Goal: Information Seeking & Learning: Learn about a topic

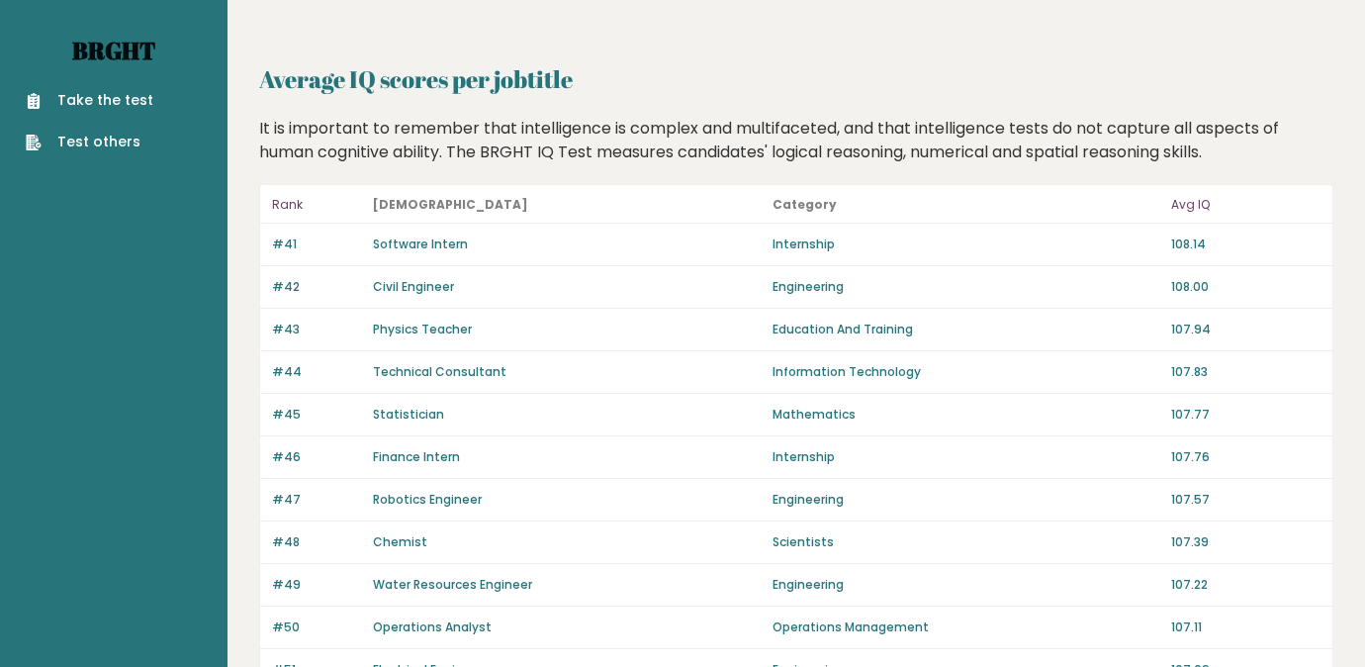
click at [138, 52] on link "Brght" at bounding box center [113, 51] width 83 height 32
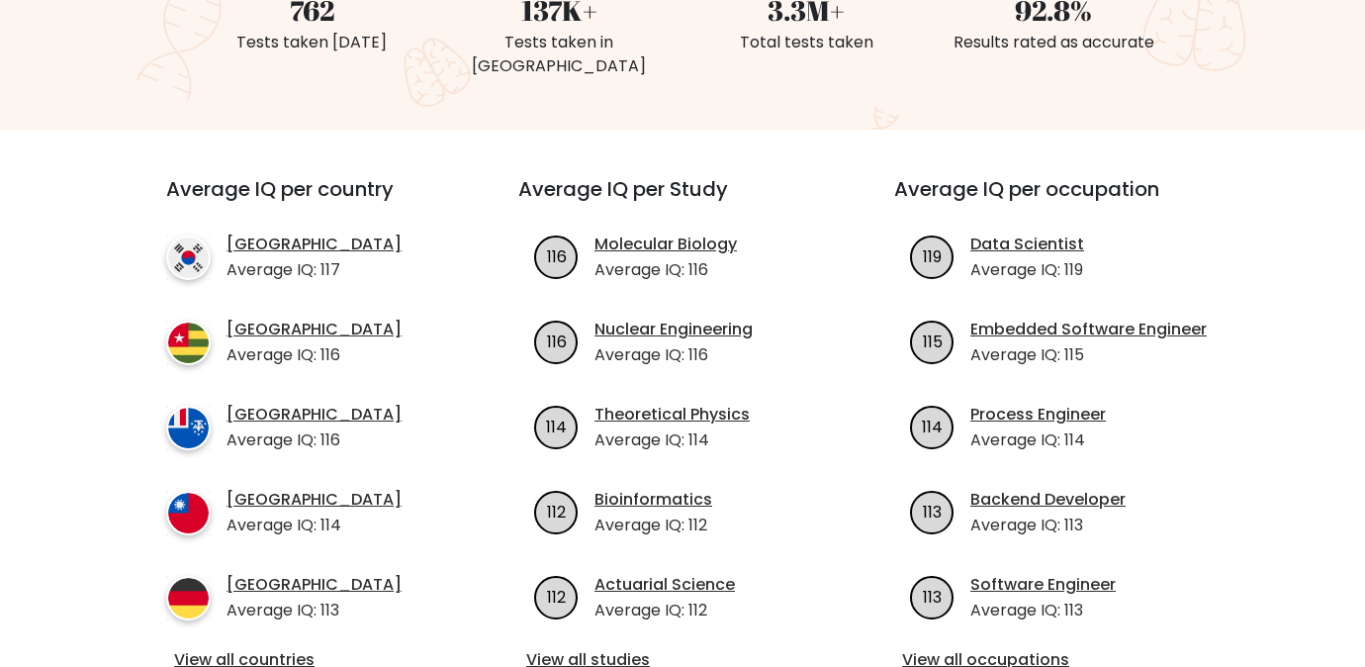
scroll to position [615, 0]
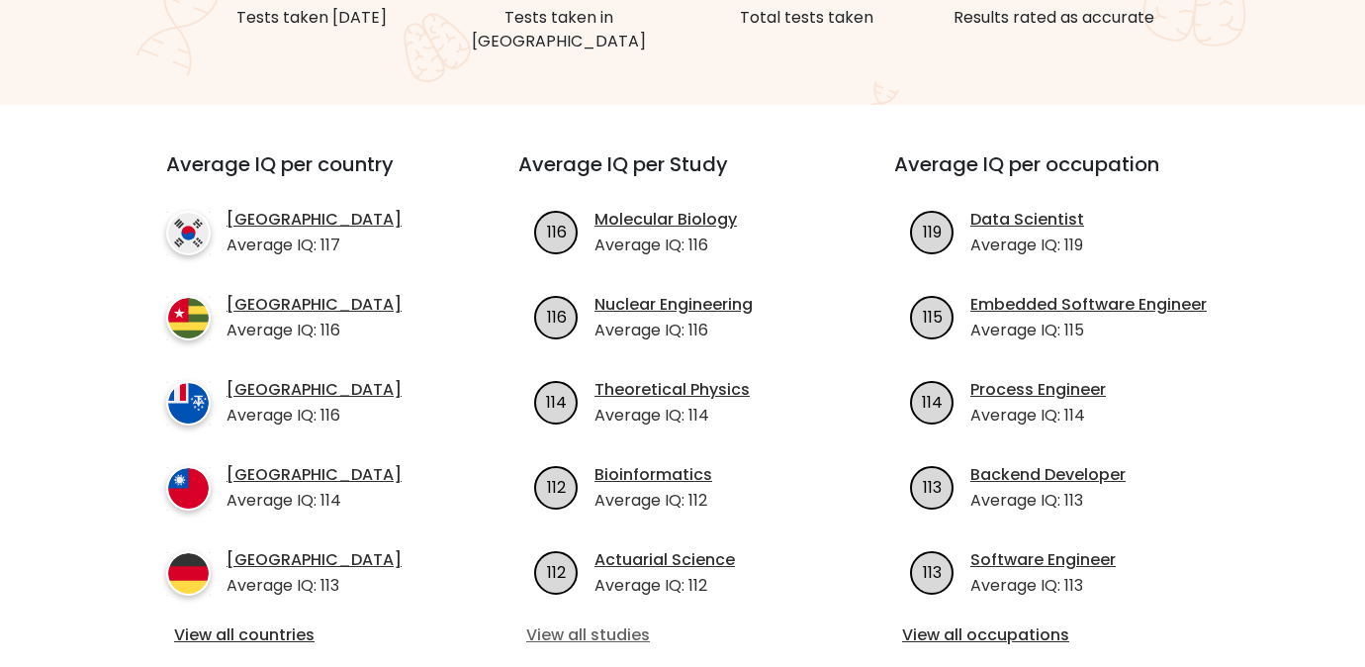
click at [578, 623] on link "View all studies" at bounding box center [682, 635] width 313 height 24
click at [1000, 623] on link "View all occupations" at bounding box center [1058, 635] width 313 height 24
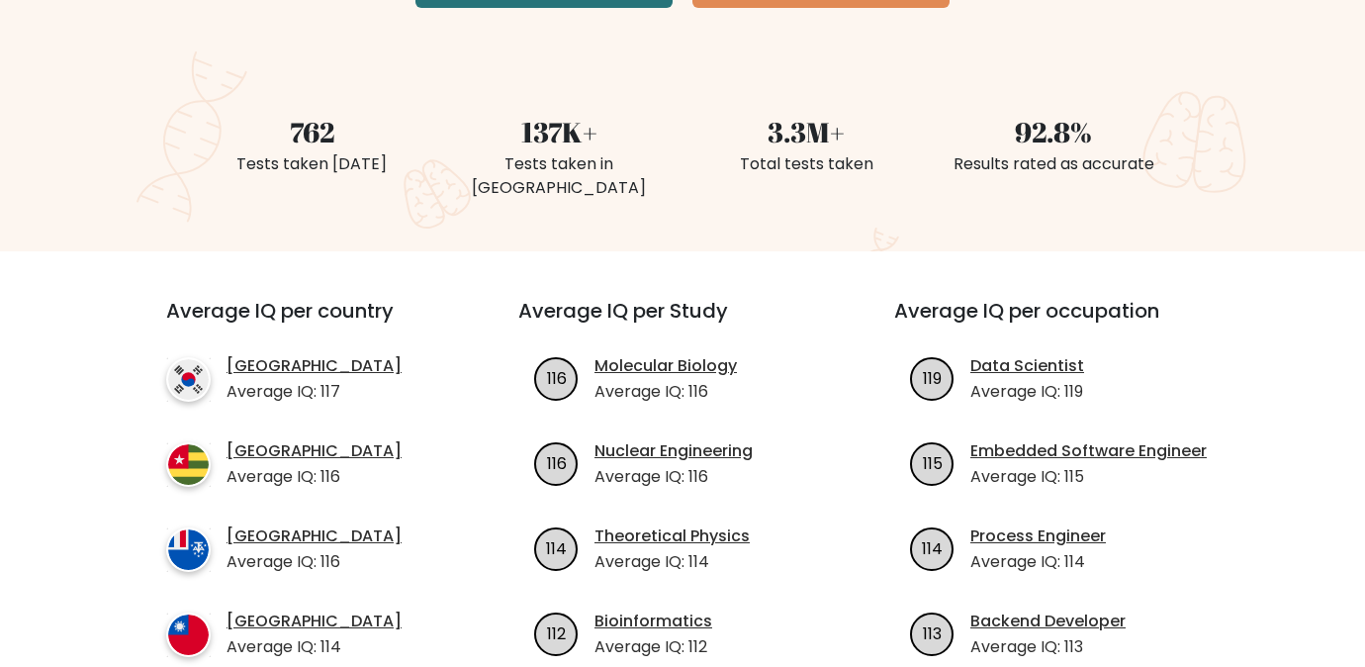
scroll to position [495, 0]
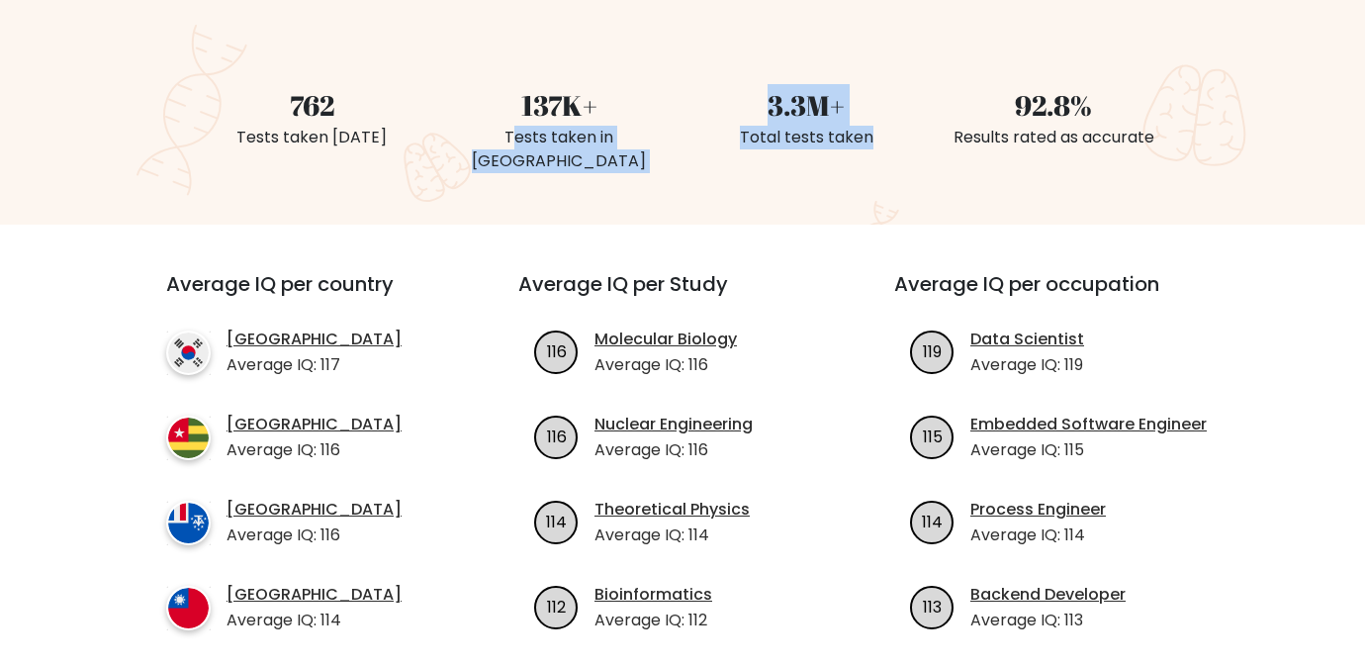
drag, startPoint x: 460, startPoint y: 134, endPoint x: 728, endPoint y: 154, distance: 268.7
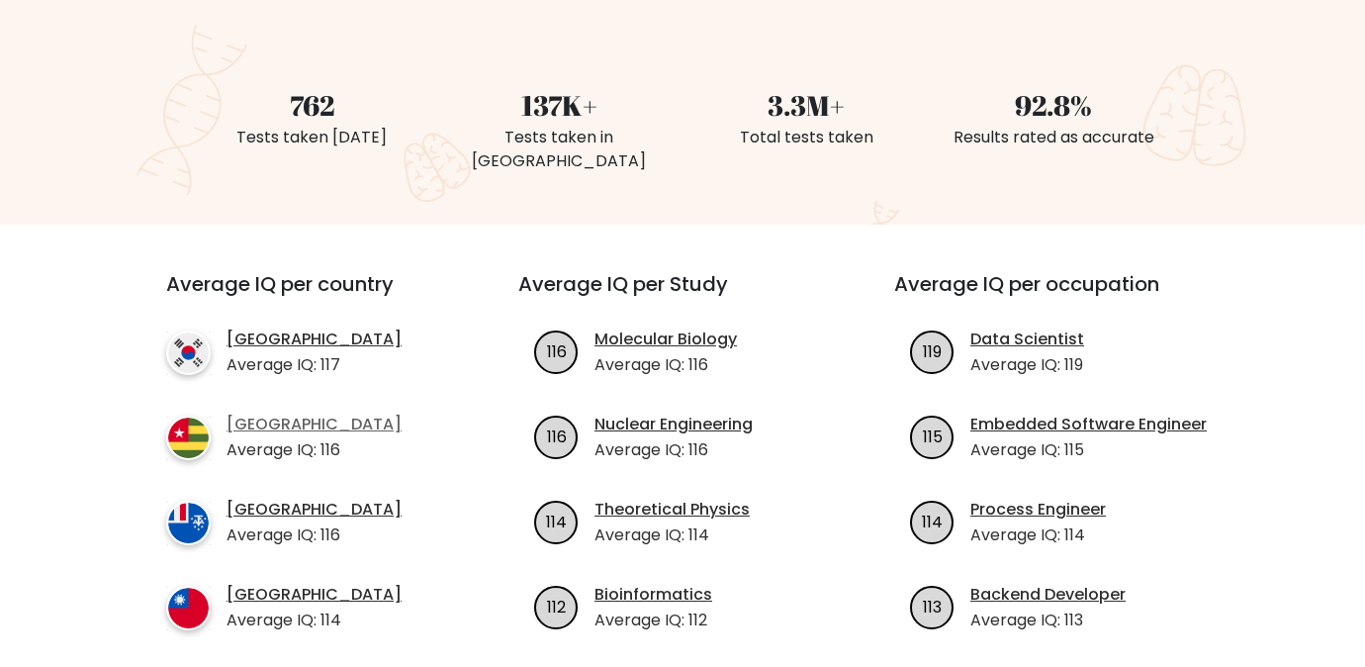
click at [248, 412] on link "Togo" at bounding box center [313, 424] width 175 height 24
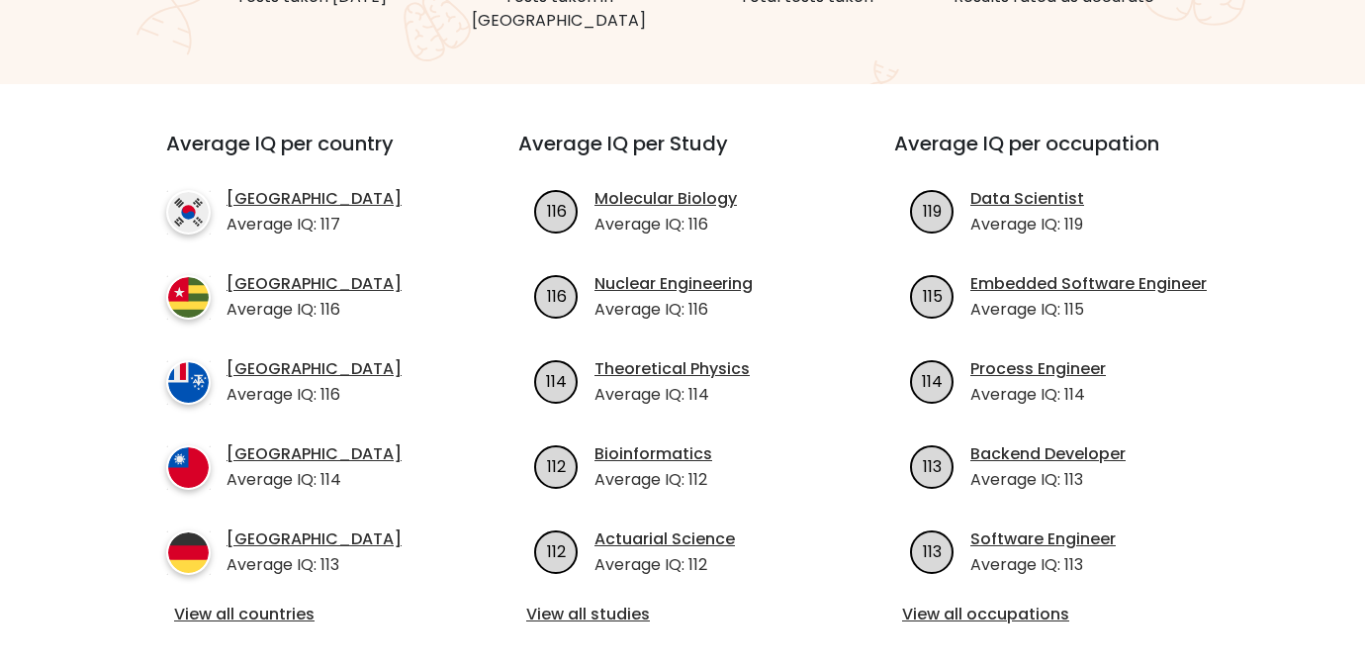
scroll to position [682, 0]
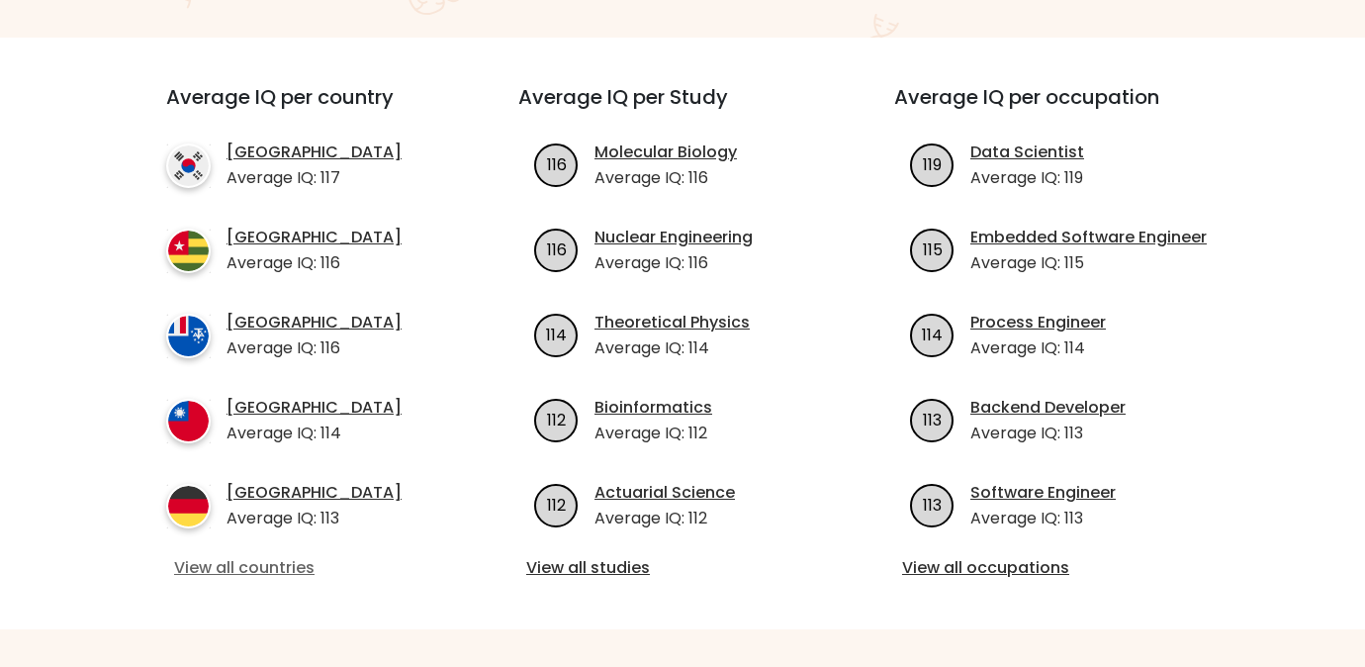
click at [243, 556] on link "View all countries" at bounding box center [306, 568] width 265 height 24
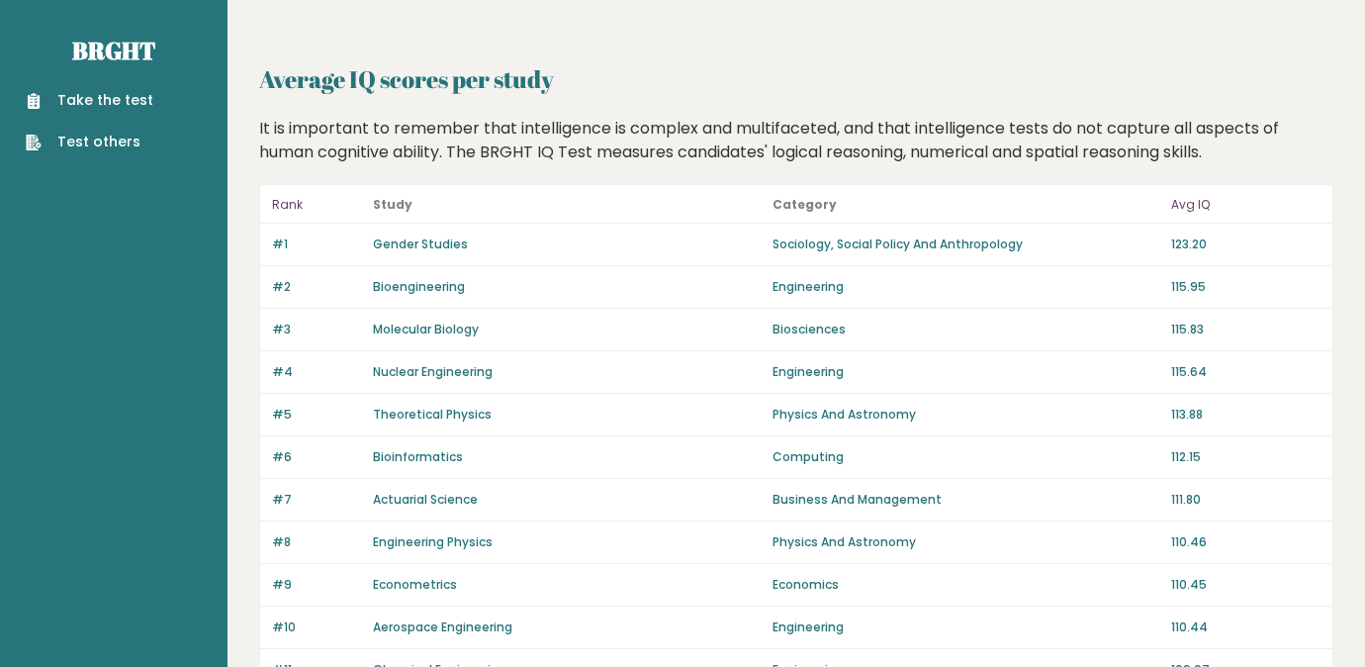
click at [397, 246] on link "Gender Studies" at bounding box center [420, 243] width 95 height 17
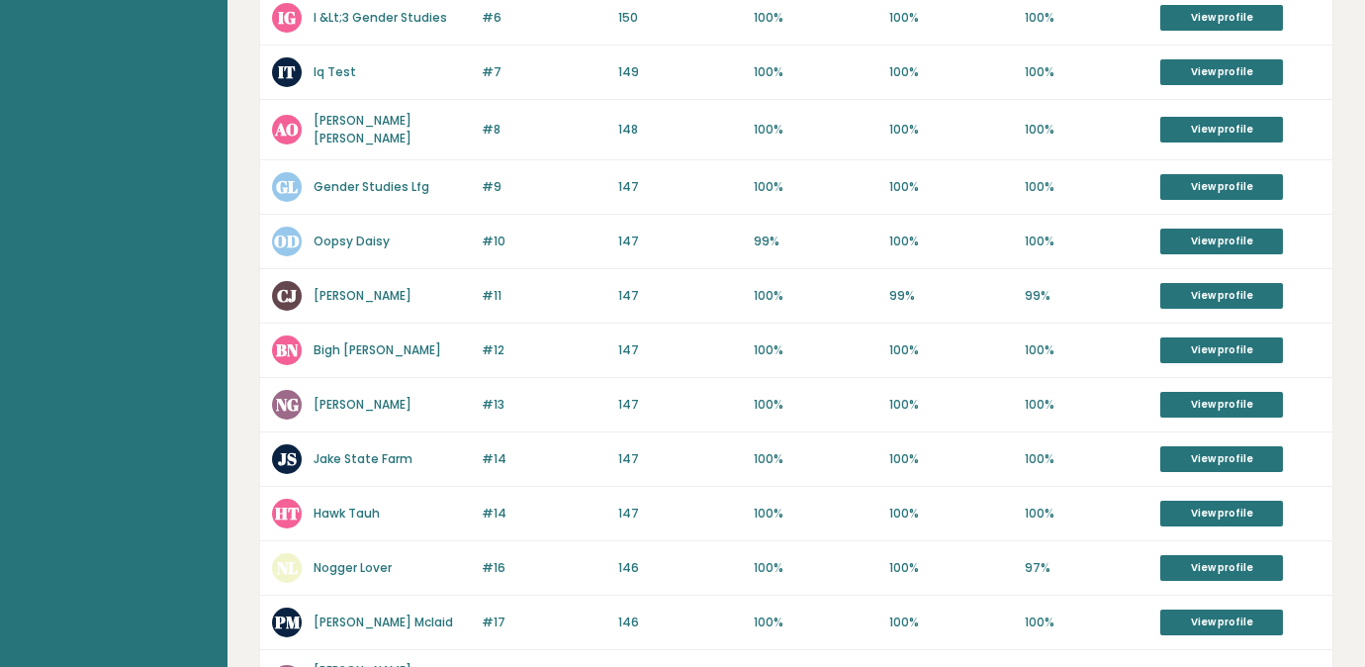
scroll to position [863, 0]
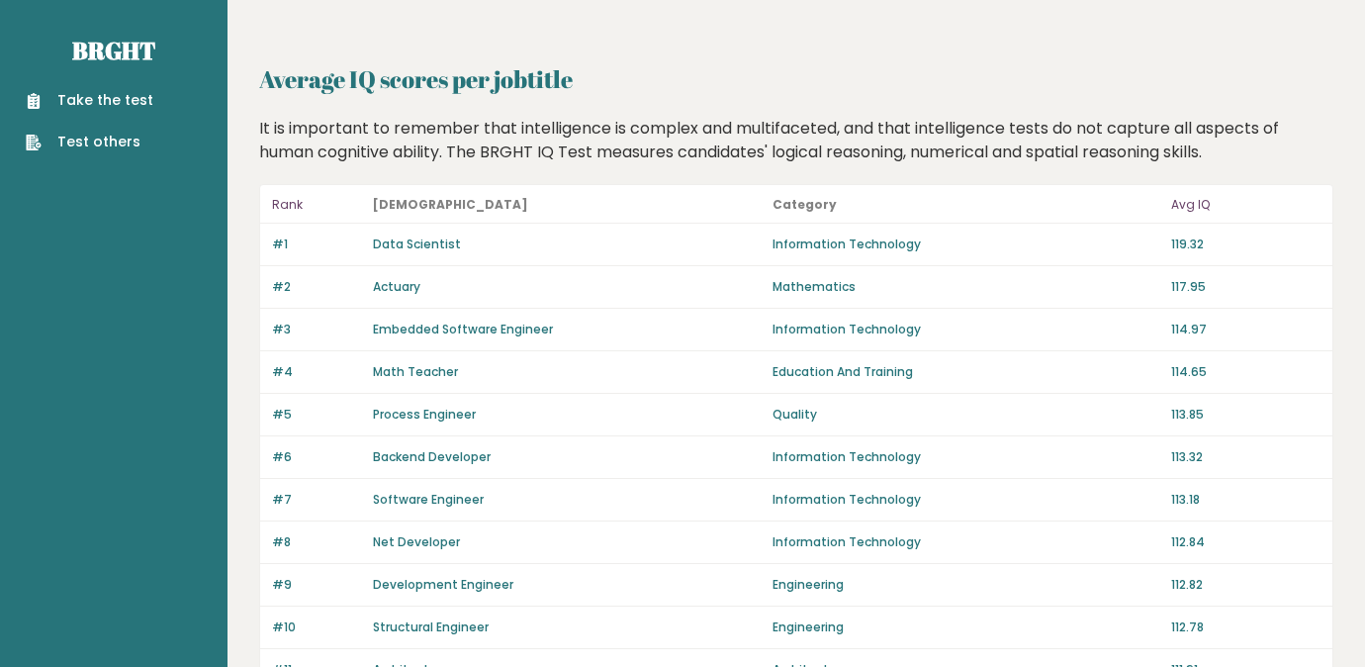
click at [422, 243] on link "Data Scientist" at bounding box center [417, 243] width 88 height 17
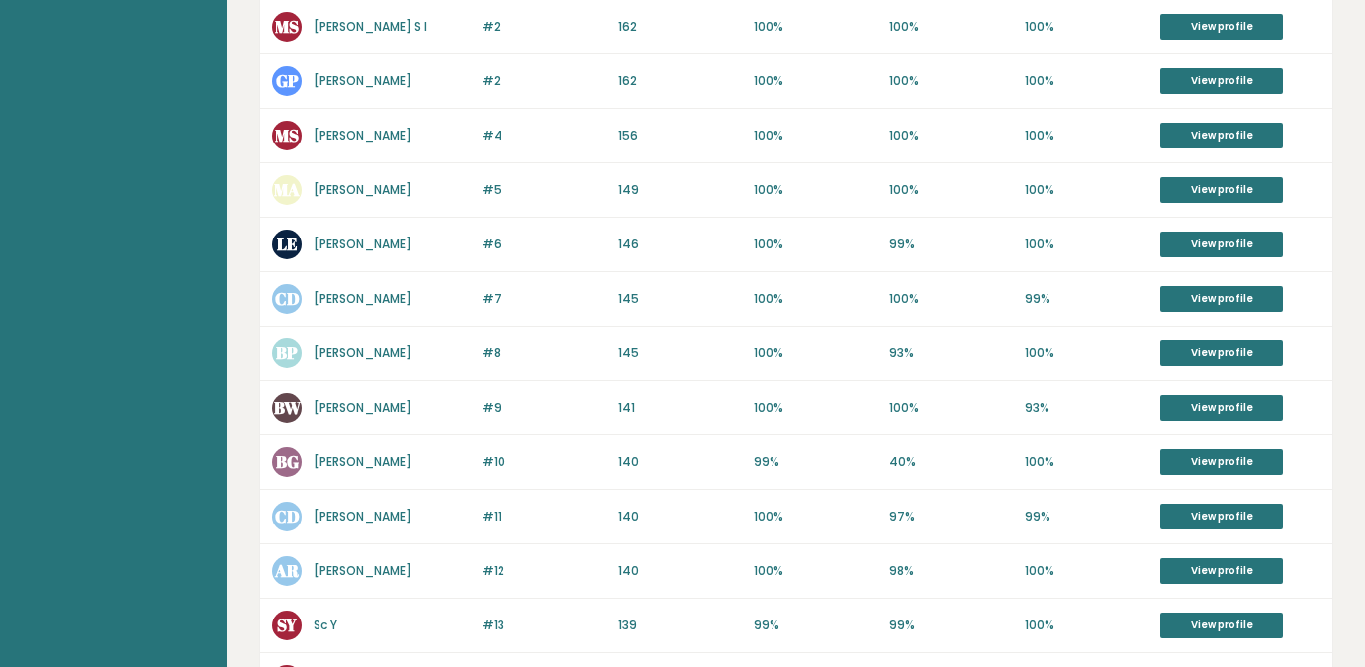
scroll to position [531, 0]
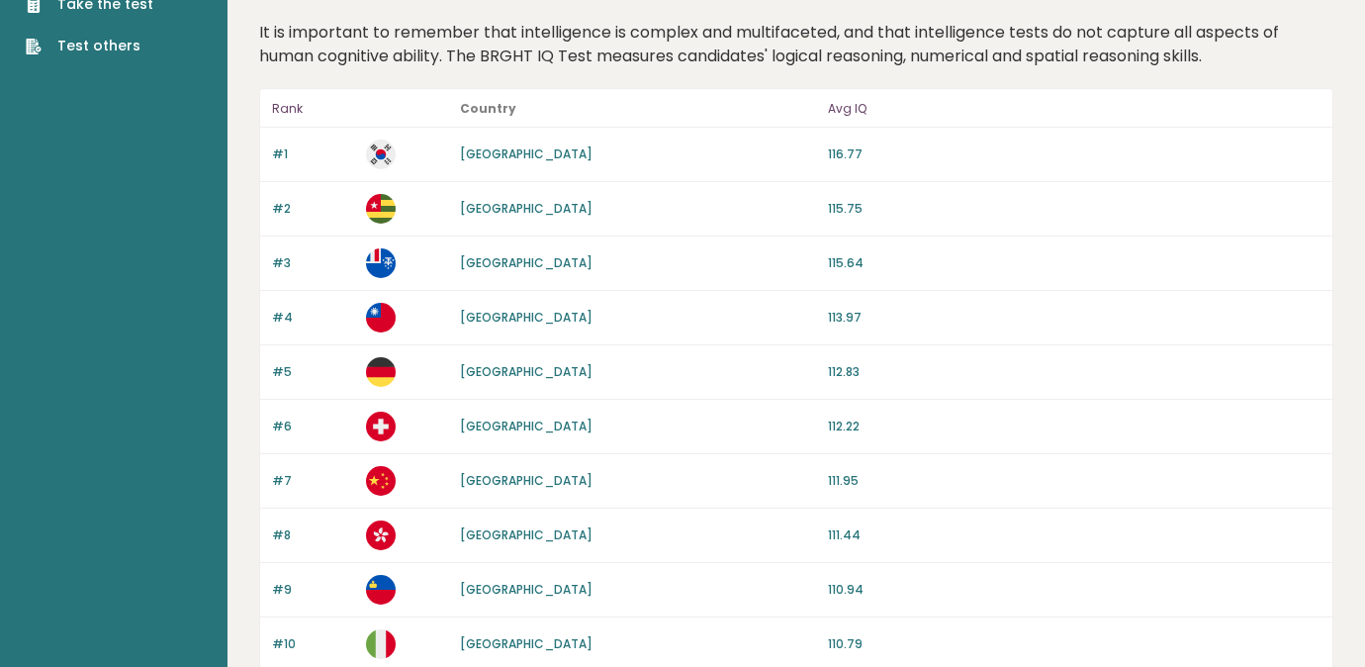
scroll to position [94, 0]
